Goal: Find specific page/section: Find specific page/section

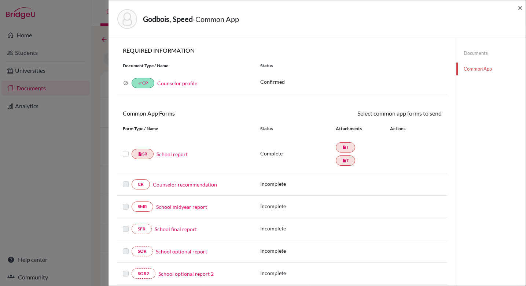
scroll to position [29, 0]
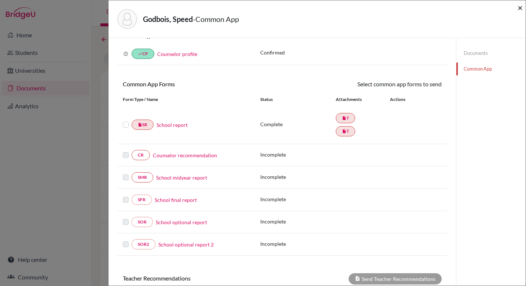
click at [519, 8] on span "×" at bounding box center [519, 7] width 5 height 11
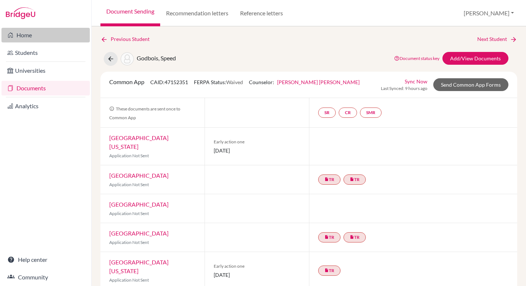
click at [23, 37] on link "Home" at bounding box center [45, 35] width 88 height 15
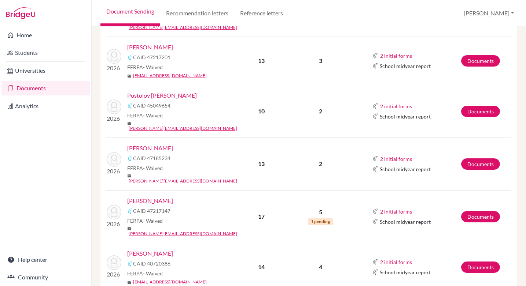
scroll to position [987, 0]
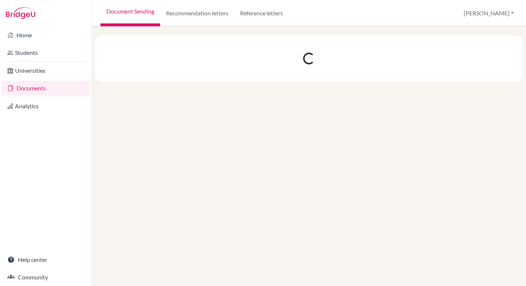
scroll to position [0, 0]
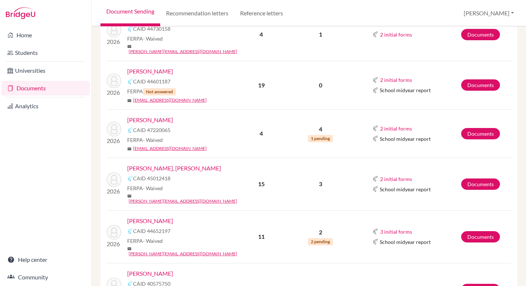
scroll to position [157, 0]
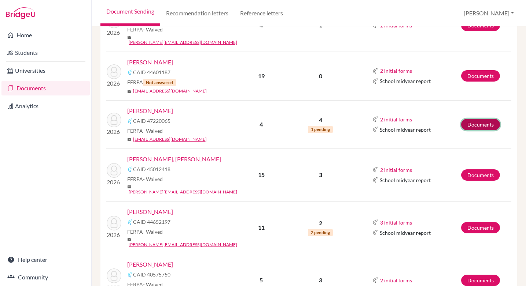
click at [485, 119] on link "Documents" at bounding box center [480, 124] width 39 height 11
